Goal: Navigation & Orientation: Find specific page/section

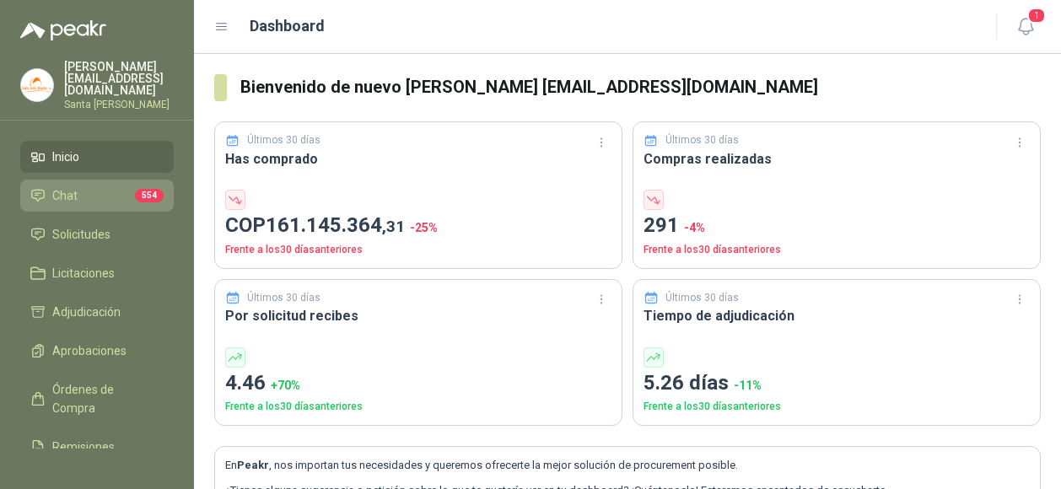
click at [83, 188] on li "Chat 554" at bounding box center [96, 195] width 133 height 19
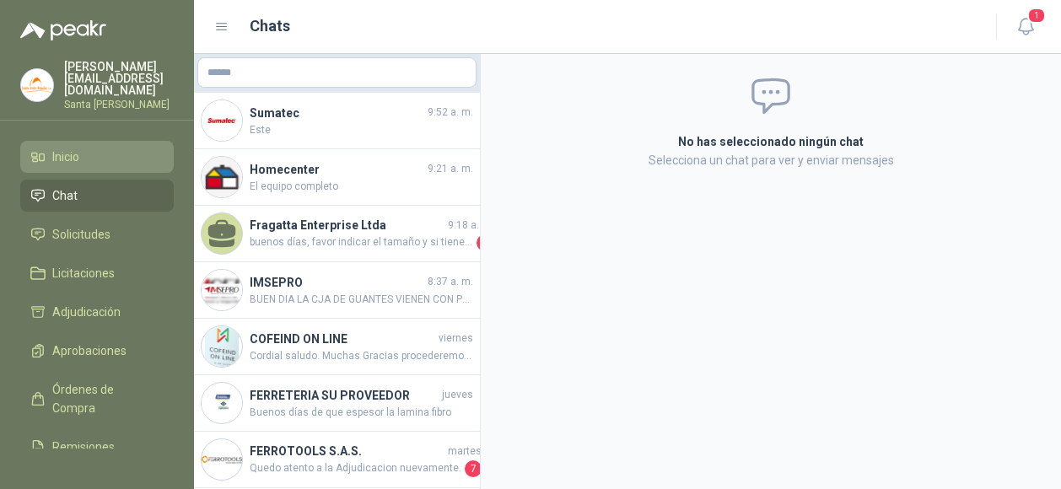
click at [80, 148] on li "Inicio" at bounding box center [96, 157] width 133 height 19
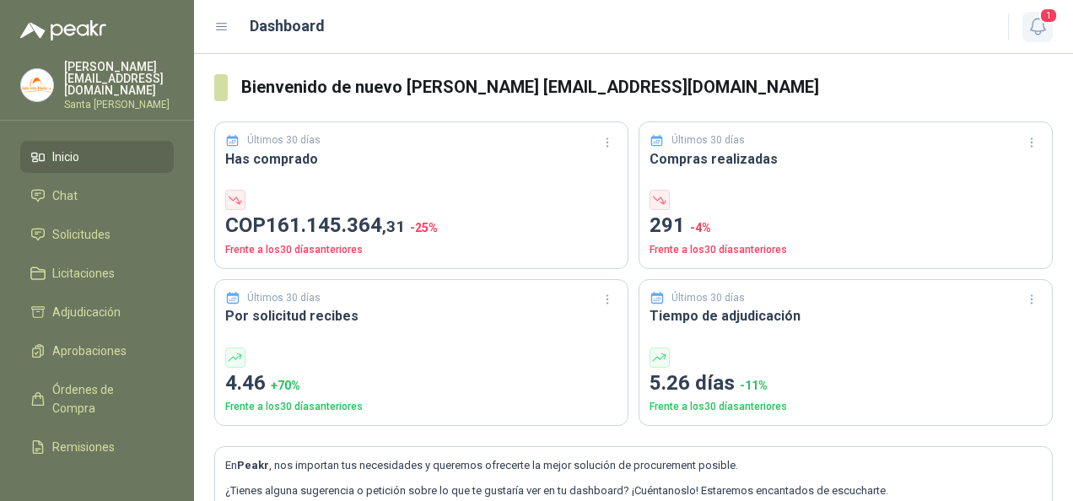
click at [1040, 22] on icon "button" at bounding box center [1038, 26] width 21 height 21
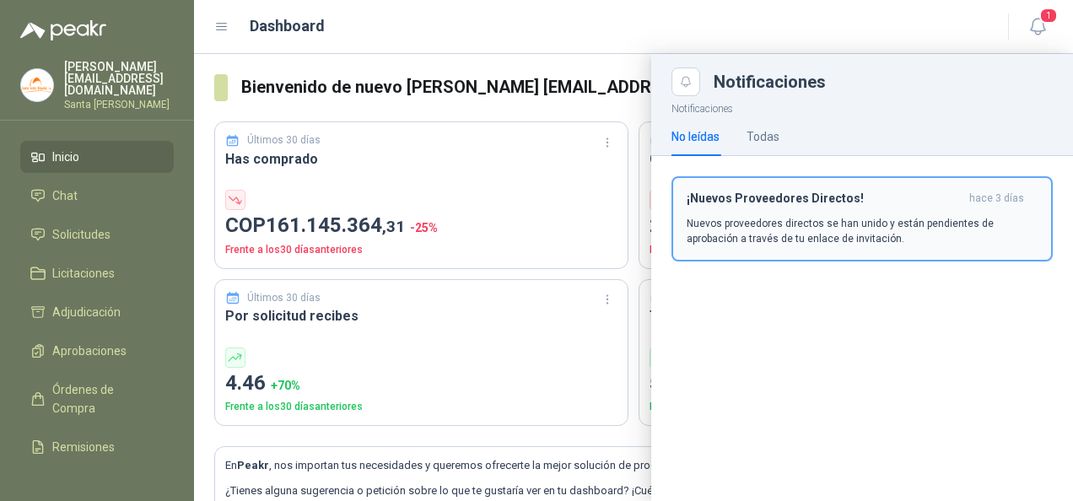
click at [776, 188] on button "¡Nuevos Proveedores Directos! [DATE] Nuevos proveedores directos se han unido y…" at bounding box center [862, 218] width 381 height 85
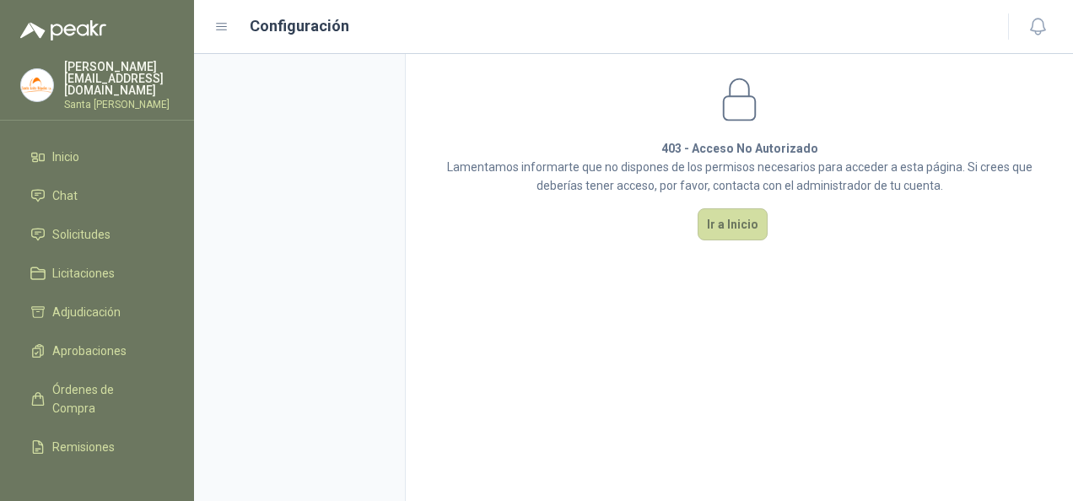
drag, startPoint x: 715, startPoint y: 221, endPoint x: 656, endPoint y: 224, distance: 58.3
click at [715, 222] on button "Ir a Inicio" at bounding box center [733, 224] width 70 height 32
